Goal: Book appointment/travel/reservation

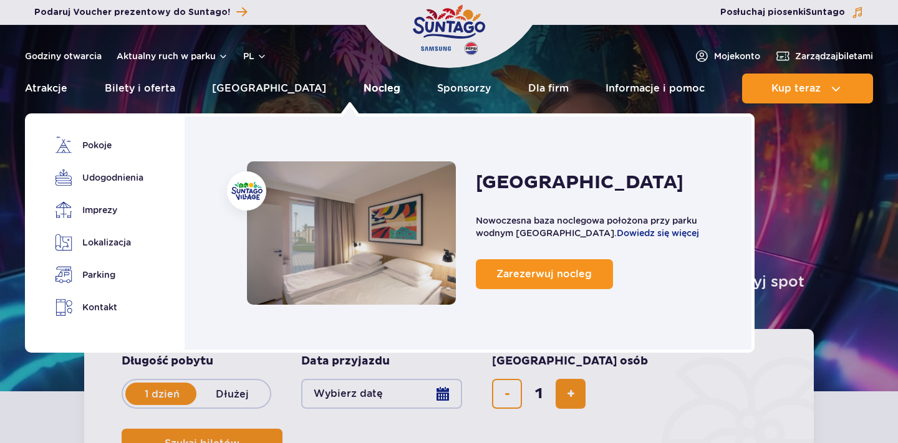
click at [365, 92] on link "Nocleg" at bounding box center [381, 89] width 37 height 30
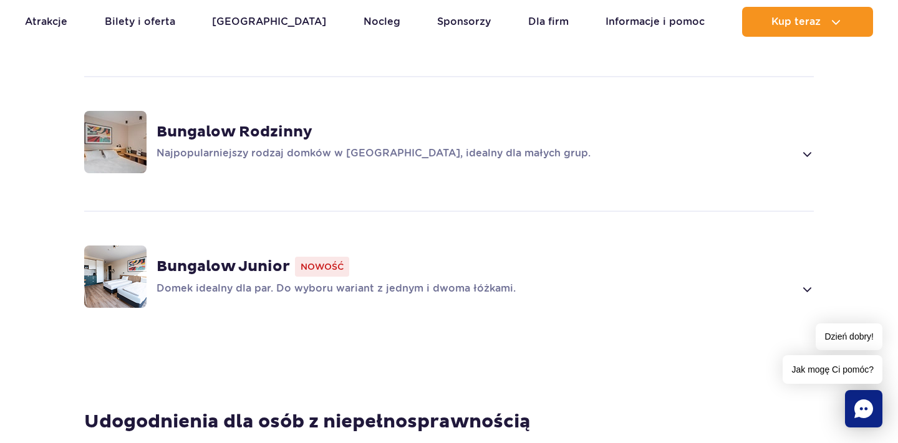
scroll to position [907, 0]
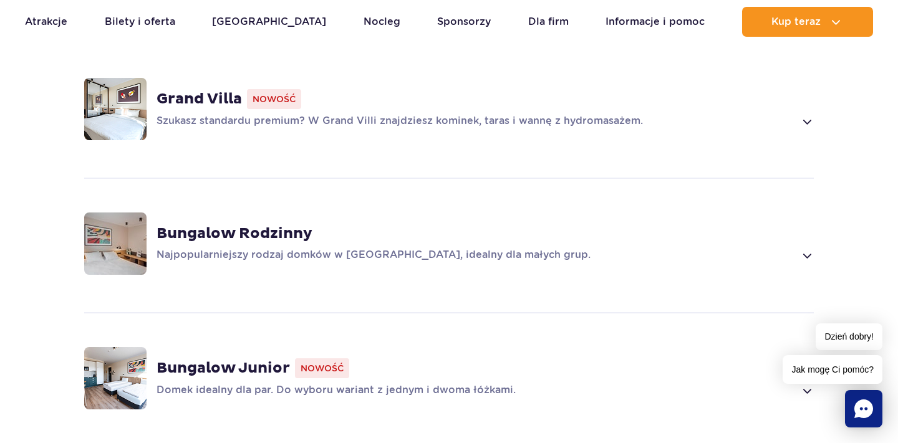
click at [428, 114] on p "Szukasz standardu premium? W Grand Villi znajdziesz kominek, taras i wannę z hy…" at bounding box center [475, 121] width 638 height 15
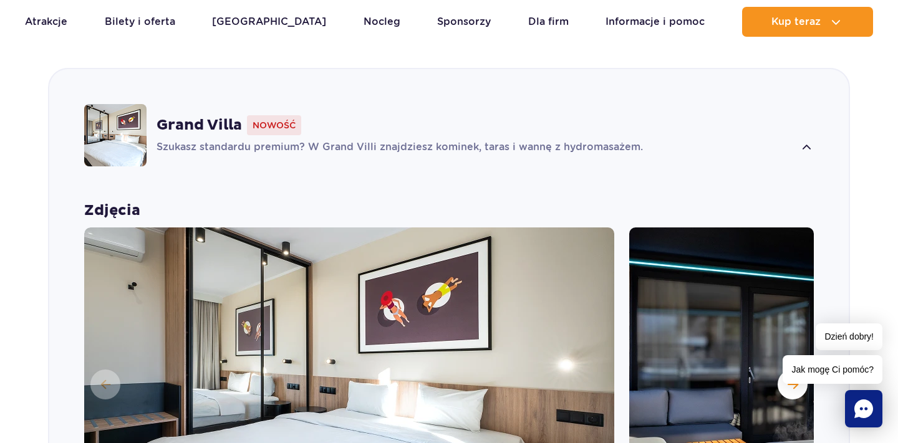
scroll to position [873, 0]
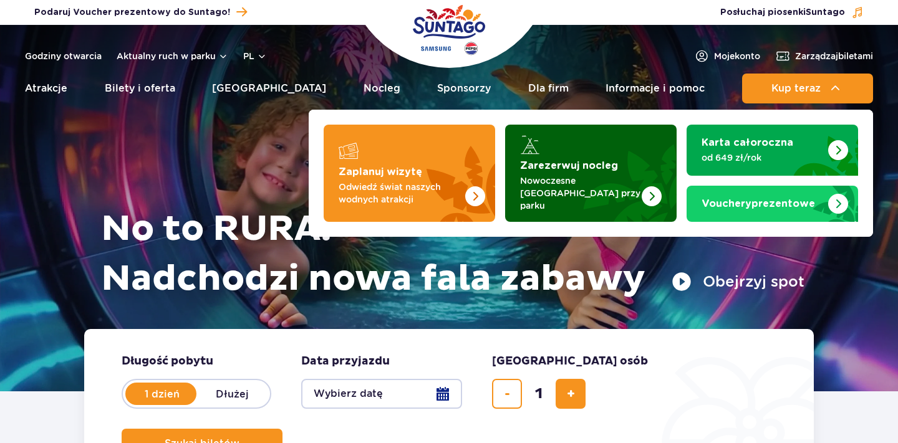
click at [565, 183] on p "Nowoczesne [GEOGRAPHIC_DATA] przy parku" at bounding box center [581, 193] width 122 height 37
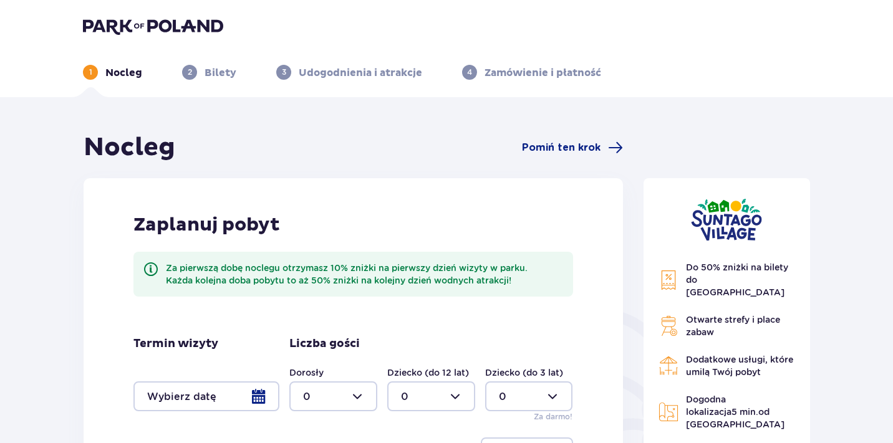
click at [577, 156] on div "Nocleg Pomiń ten krok" at bounding box center [353, 147] width 539 height 31
click at [578, 144] on span "Pomiń ten krok" at bounding box center [561, 148] width 79 height 14
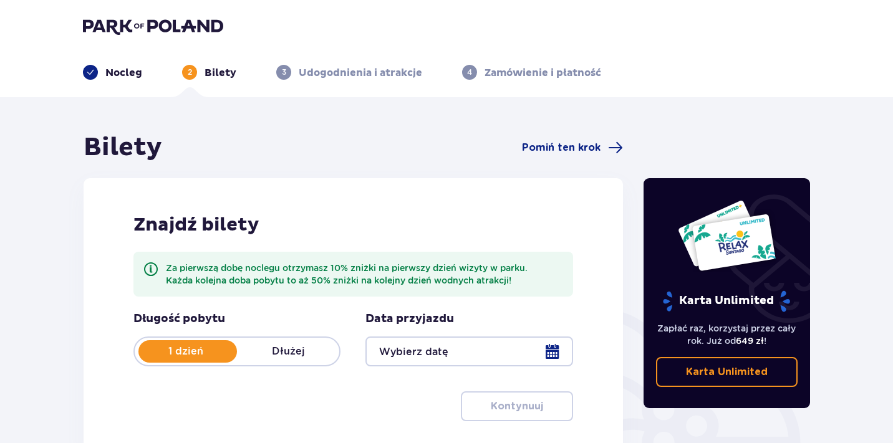
click at [181, 22] on img at bounding box center [153, 25] width 140 height 17
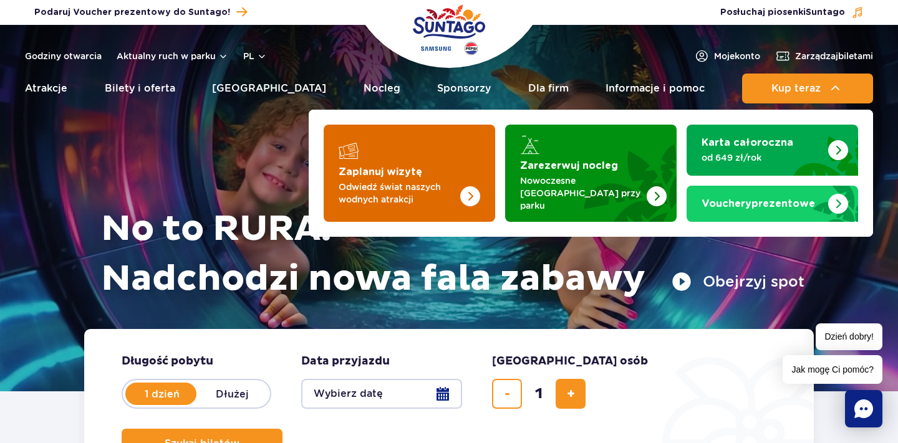
click at [410, 171] on strong "Zaplanuj wizytę" at bounding box center [381, 172] width 84 height 10
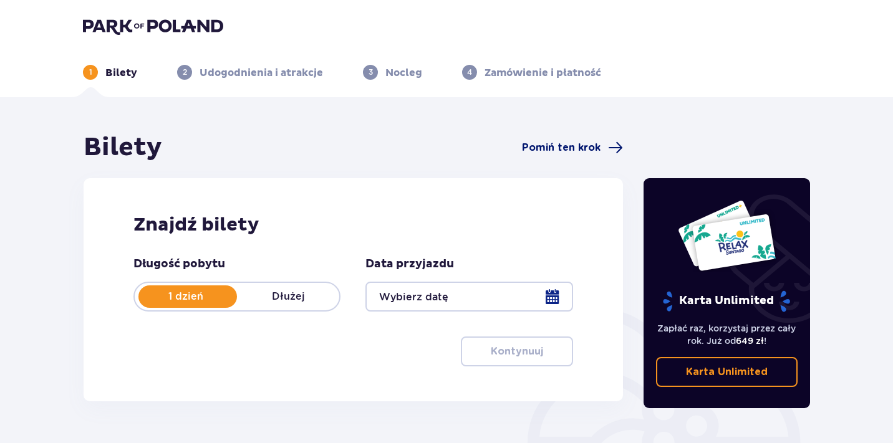
click at [574, 150] on span "Pomiń ten krok" at bounding box center [561, 148] width 79 height 14
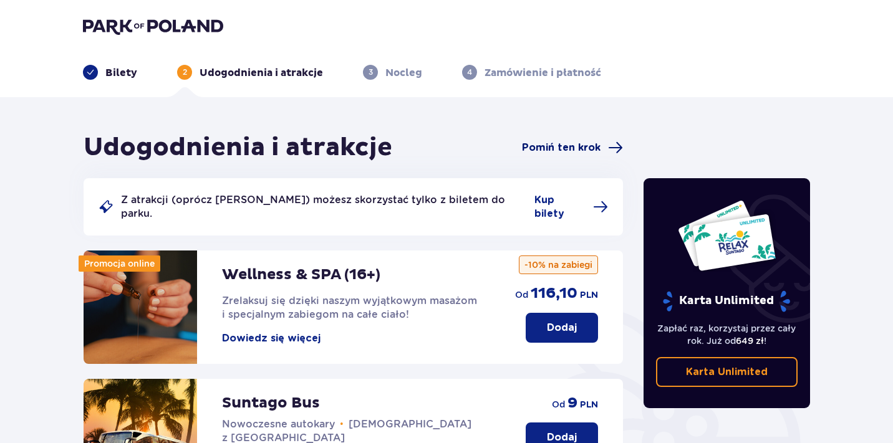
click at [554, 142] on span "Pomiń ten krok" at bounding box center [561, 148] width 79 height 14
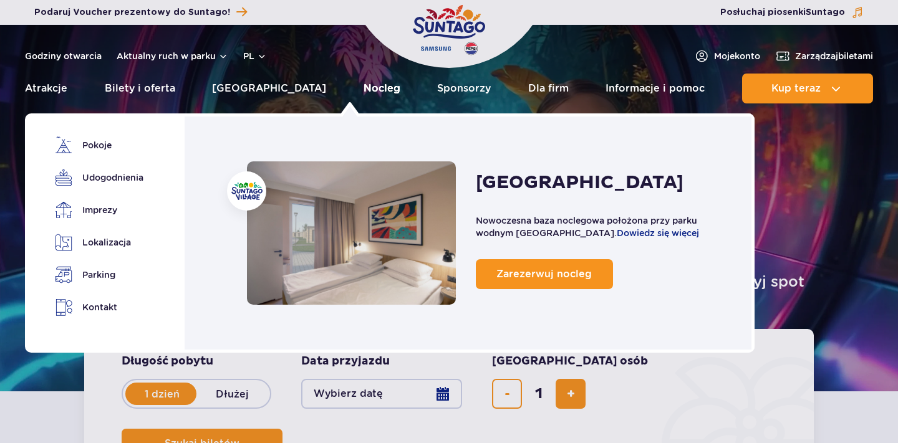
click at [363, 94] on link "Nocleg" at bounding box center [381, 89] width 37 height 30
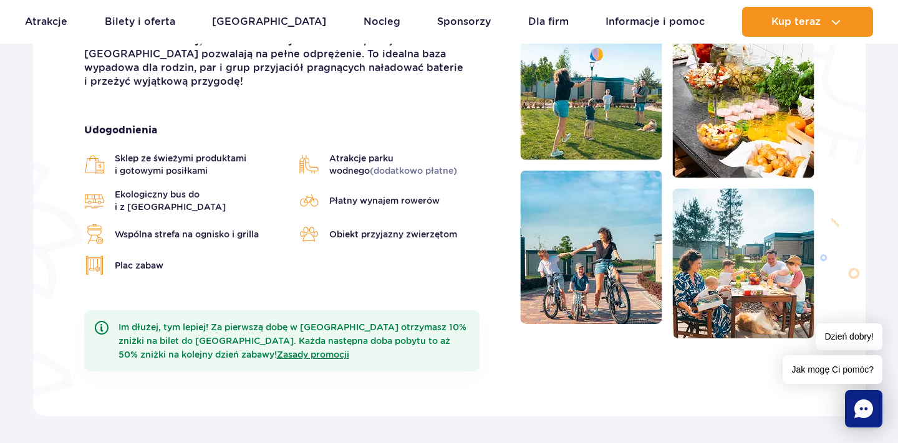
scroll to position [398, 0]
